Goal: Task Accomplishment & Management: Manage account settings

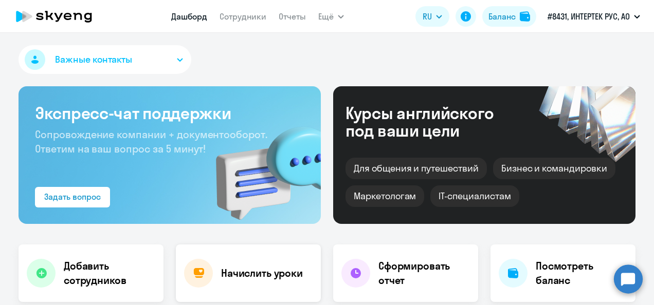
click at [244, 276] on h4 "Начислить уроки" at bounding box center [262, 273] width 82 height 14
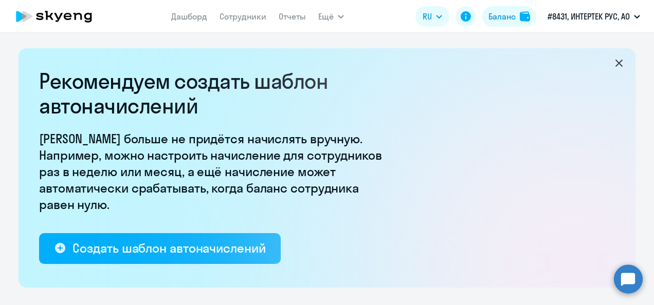
select select "10"
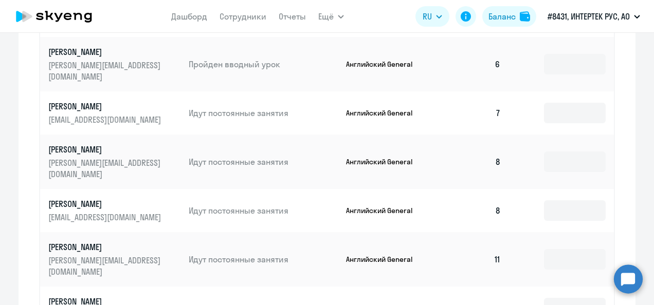
scroll to position [678, 0]
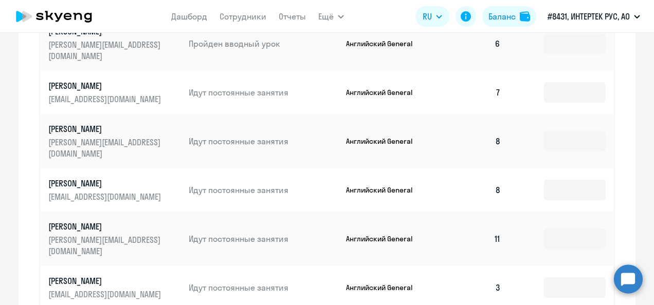
click at [59, 16] on icon at bounding box center [54, 17] width 90 height 26
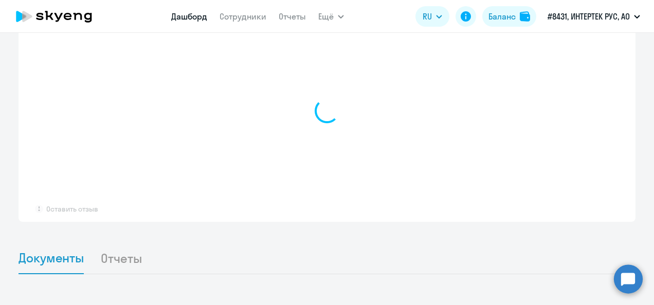
scroll to position [616, 0]
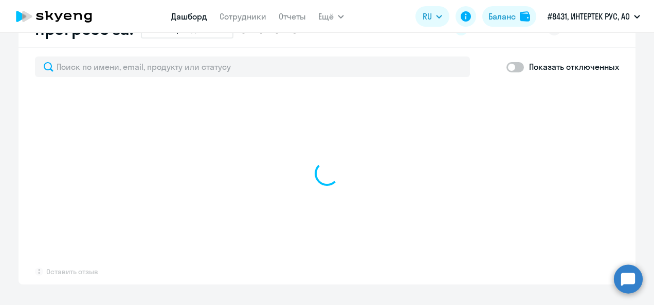
select select "30"
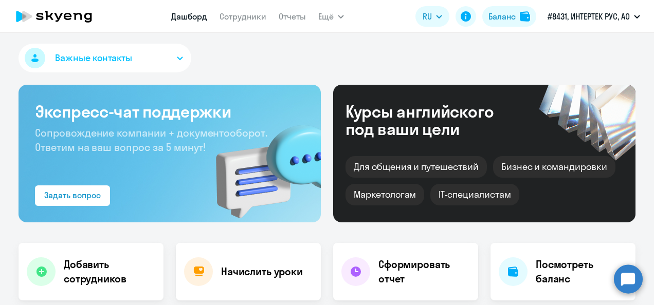
scroll to position [0, 0]
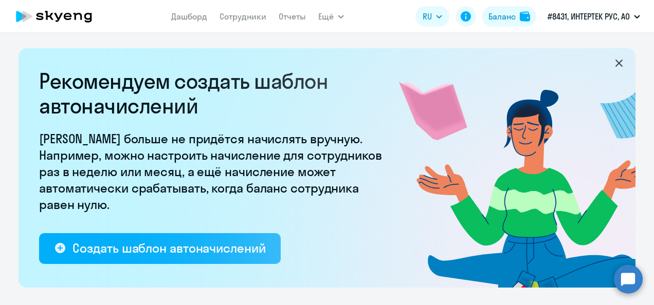
select select "10"
